Goal: Communication & Community: Answer question/provide support

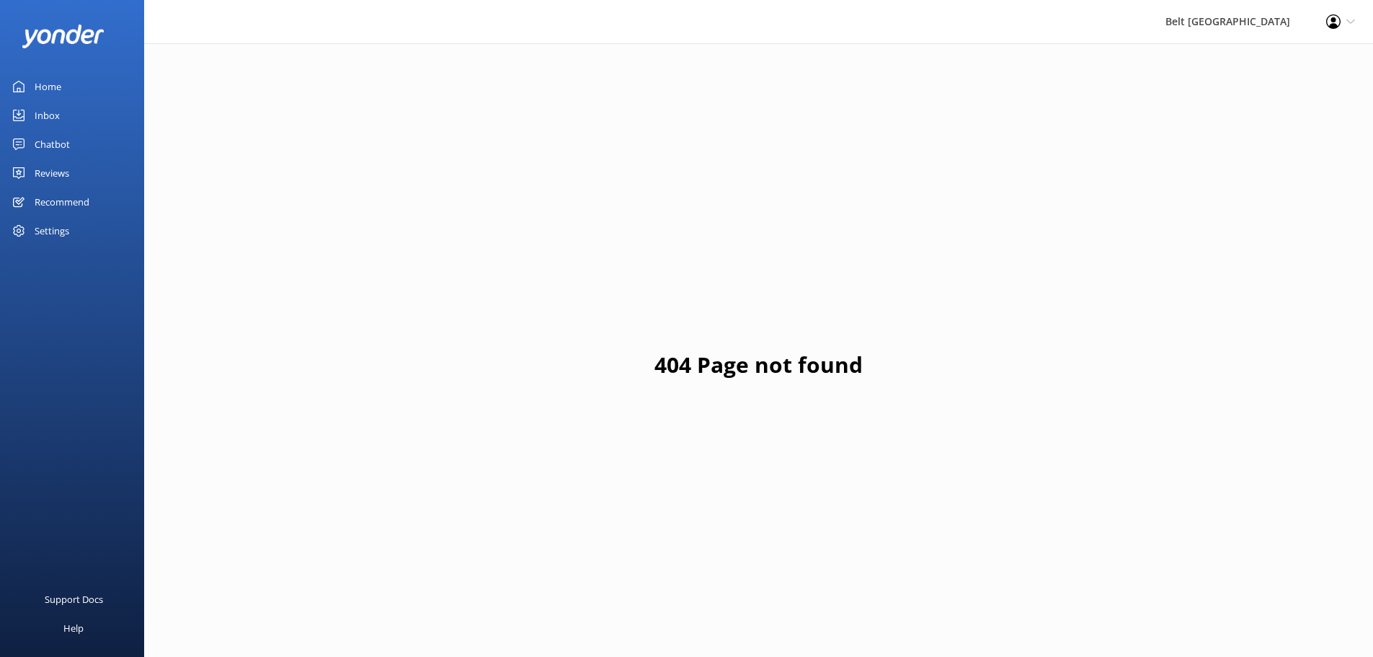
click at [54, 174] on div "Reviews" at bounding box center [52, 173] width 35 height 29
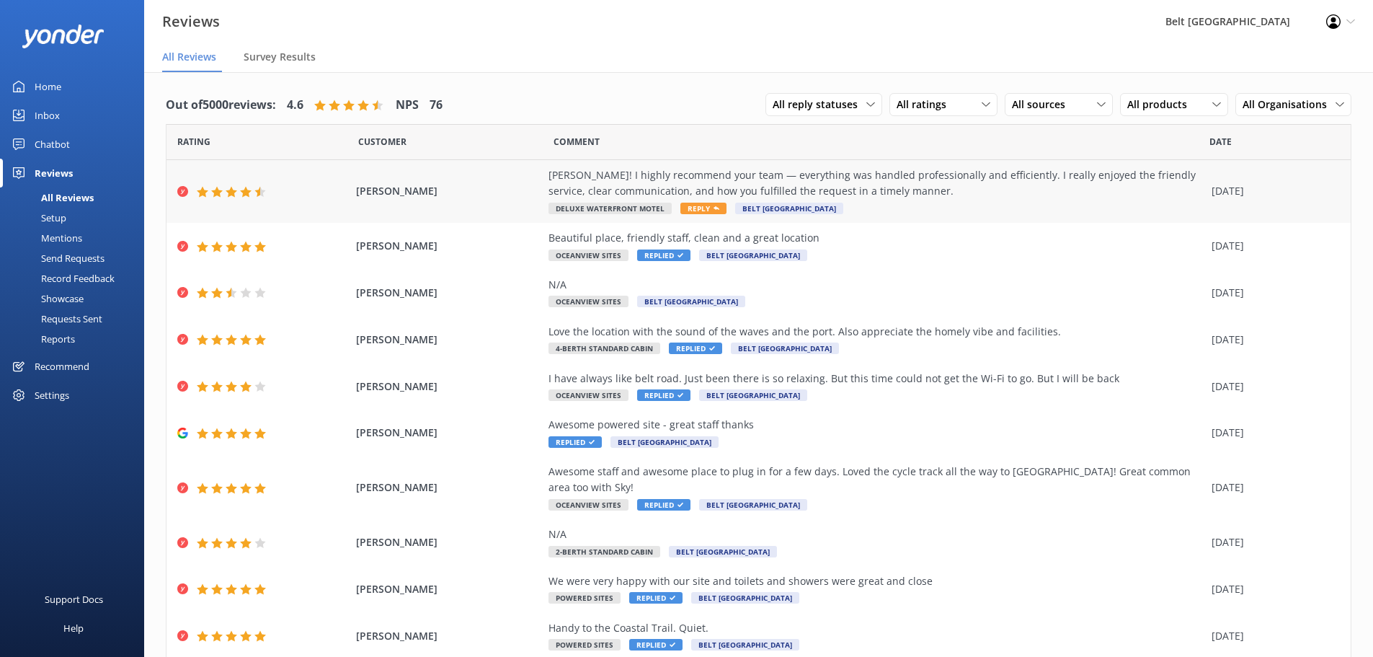
click at [692, 208] on span "Reply" at bounding box center [703, 209] width 46 height 12
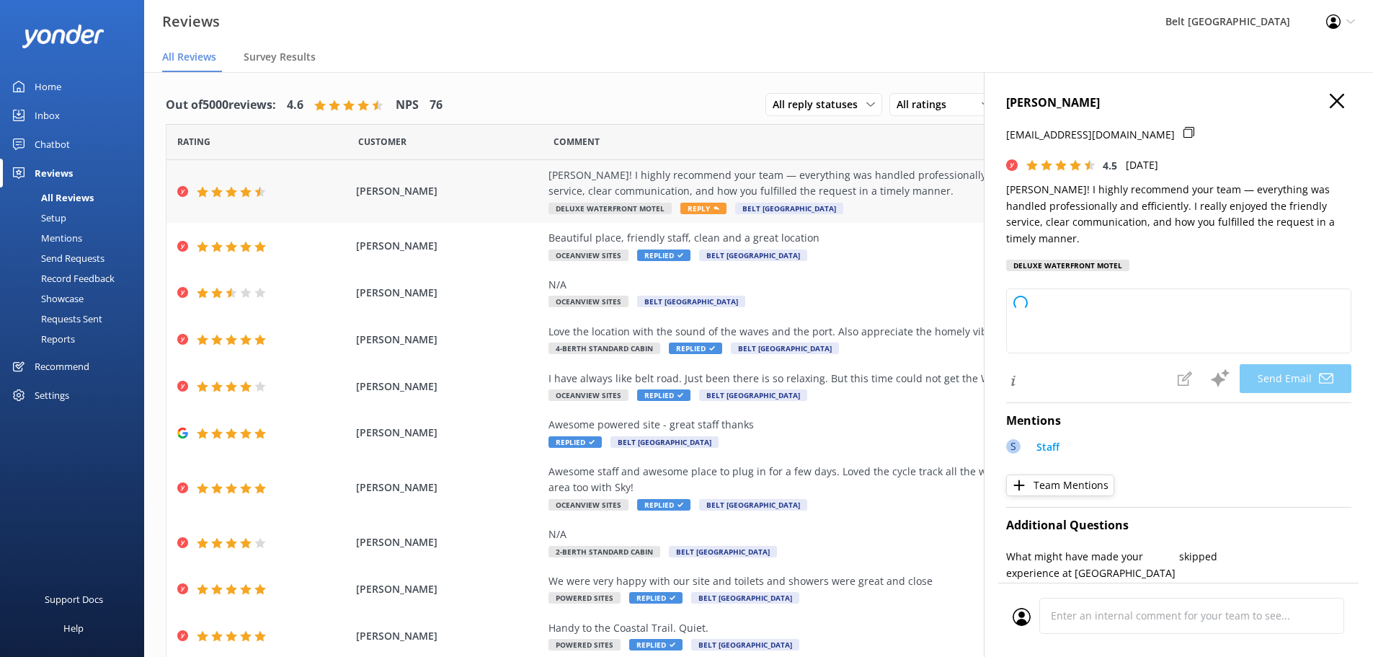
type textarea "Thank you so much, [PERSON_NAME]! We’re delighted to hear you had a positive ex…"
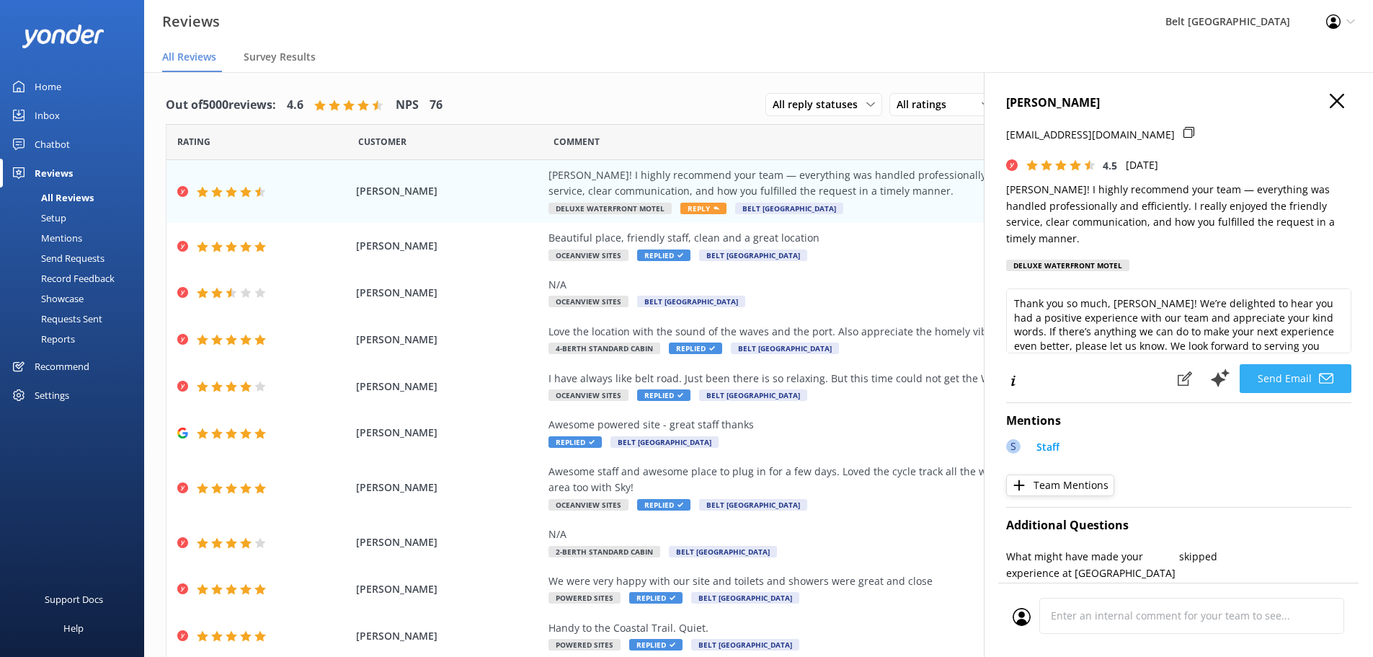
click at [1285, 364] on button "Send Email" at bounding box center [1296, 378] width 112 height 29
